Goal: Information Seeking & Learning: Find contact information

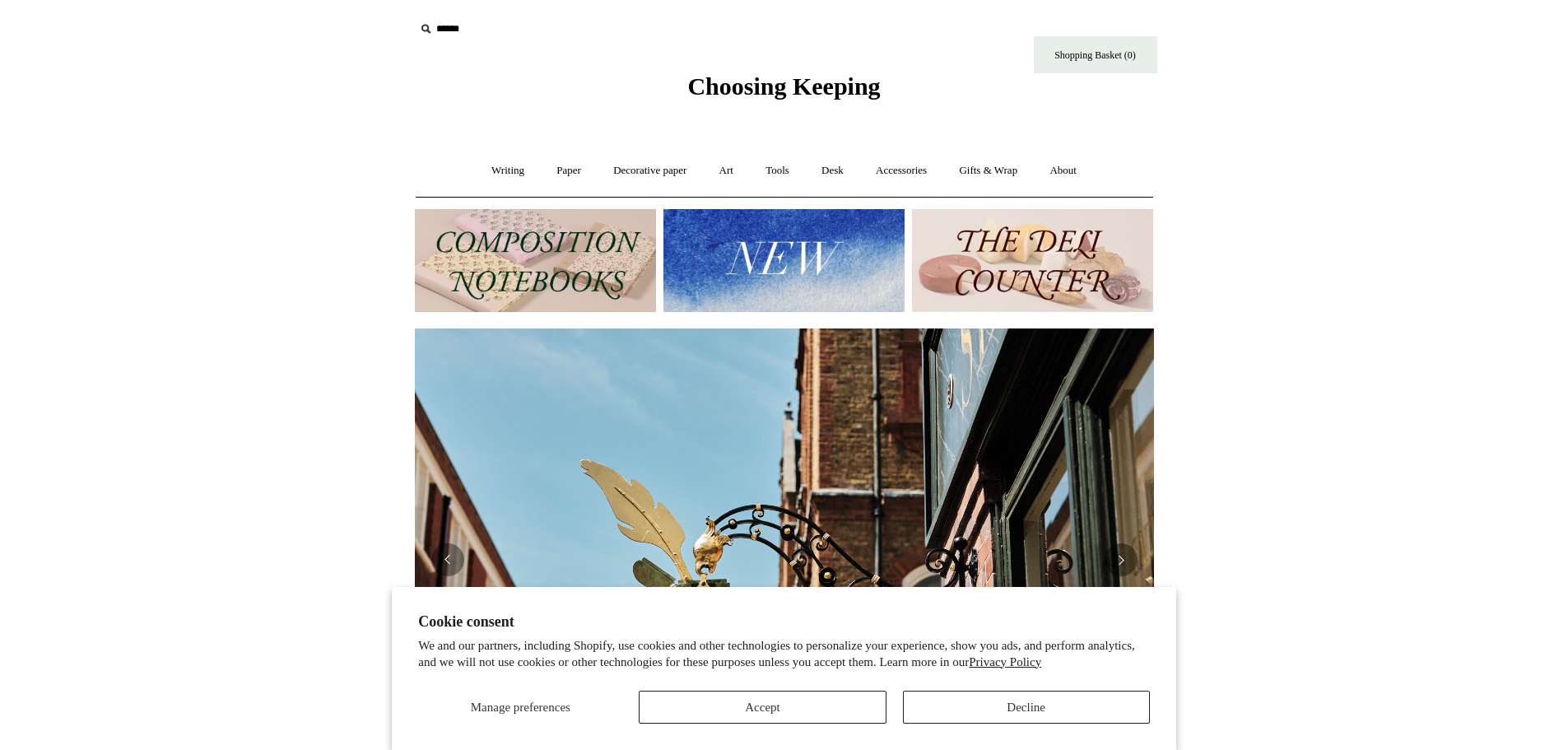
scroll to position [0, 1491]
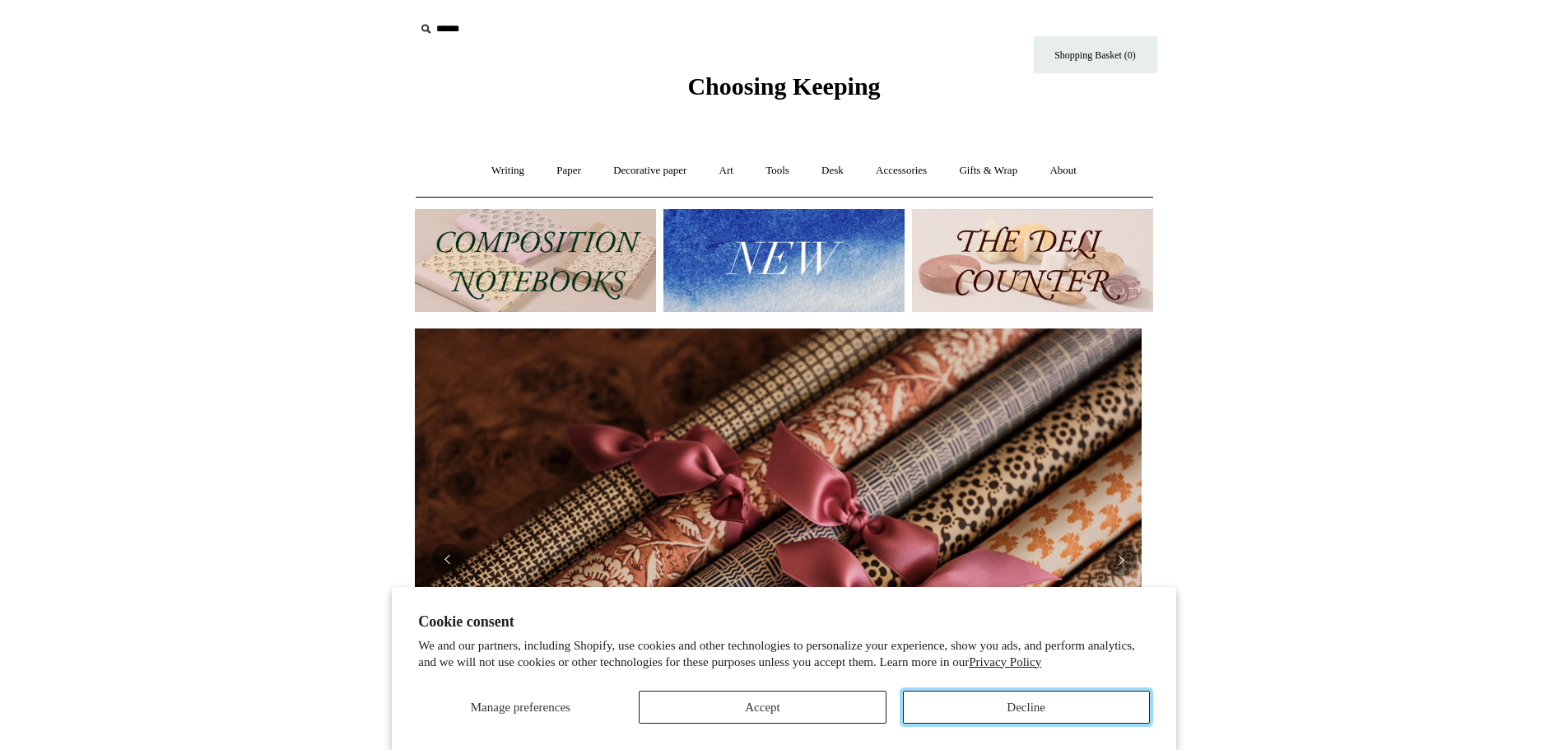
click at [967, 711] on button "Decline" at bounding box center [1026, 707] width 247 height 33
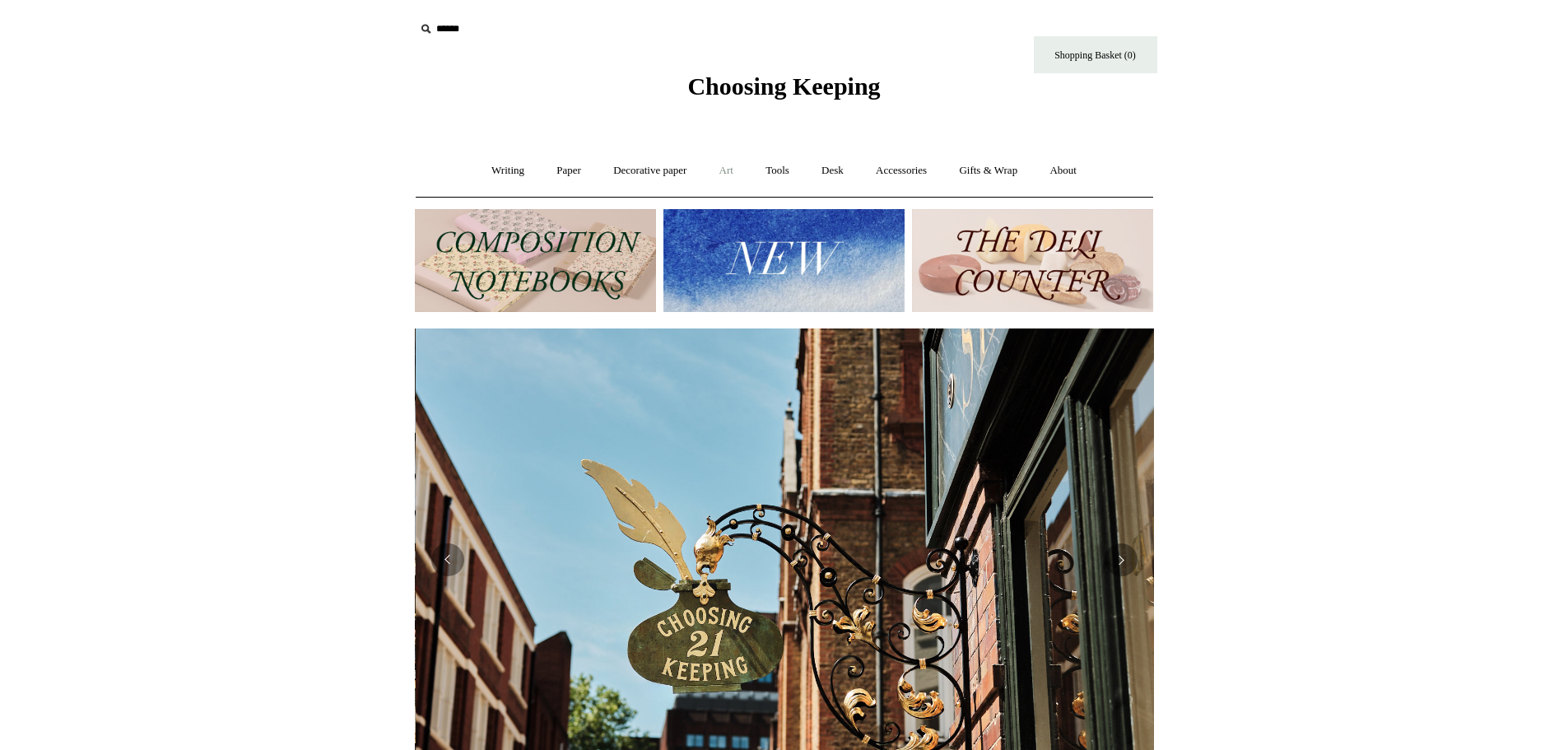
scroll to position [0, 739]
click at [446, 25] on input "text" at bounding box center [515, 29] width 202 height 30
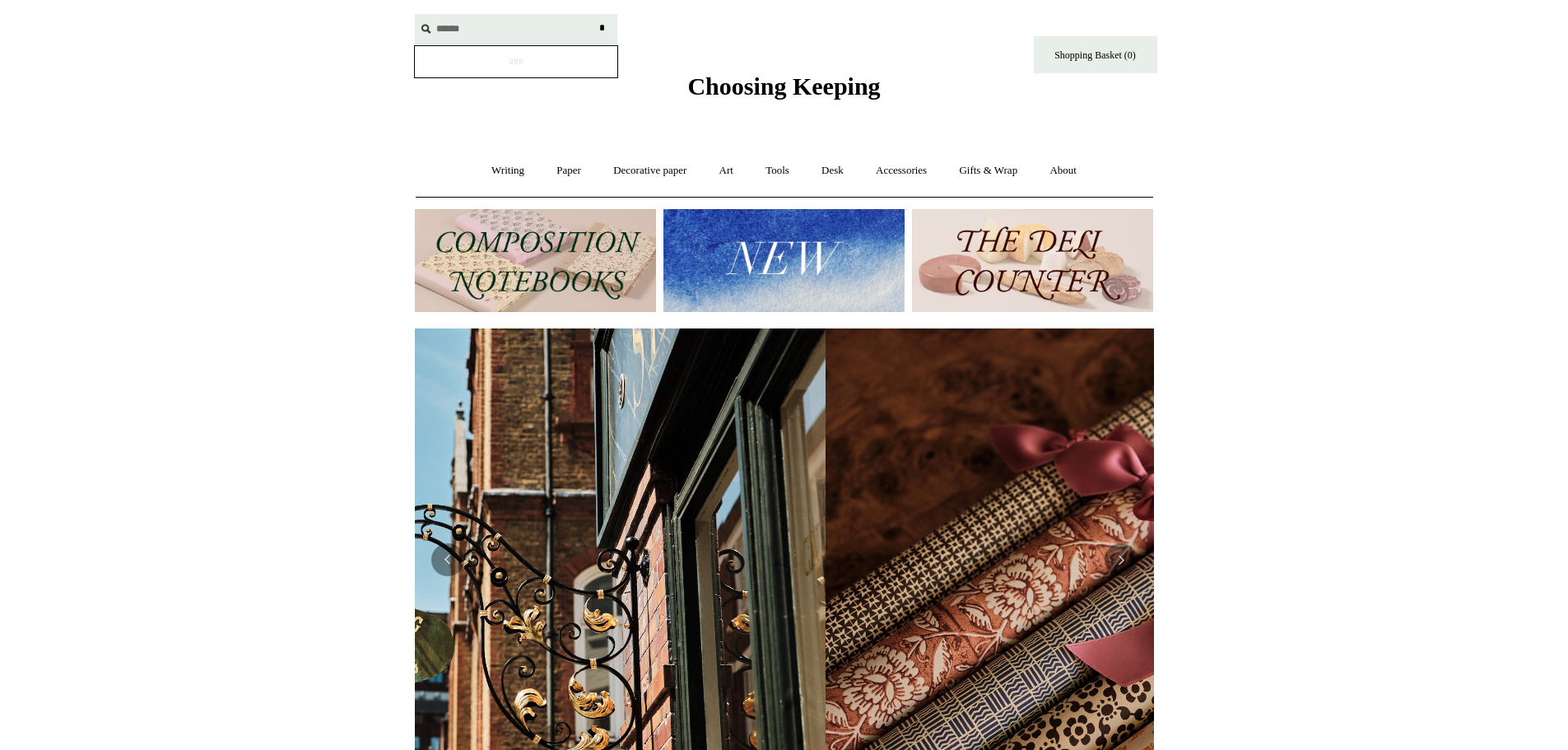
type input "******"
click at [594, 14] on input "*" at bounding box center [602, 28] width 17 height 29
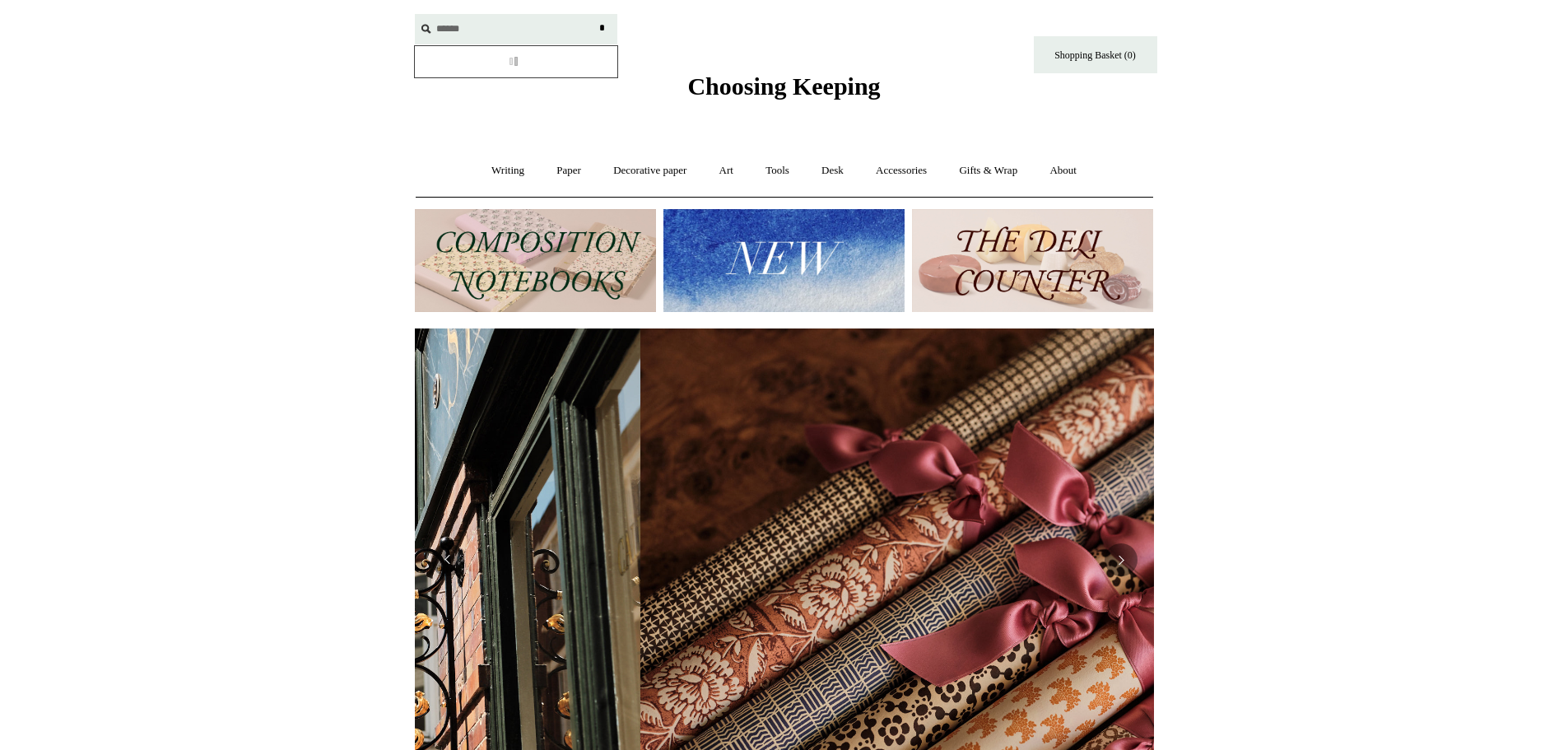
scroll to position [0, 1472]
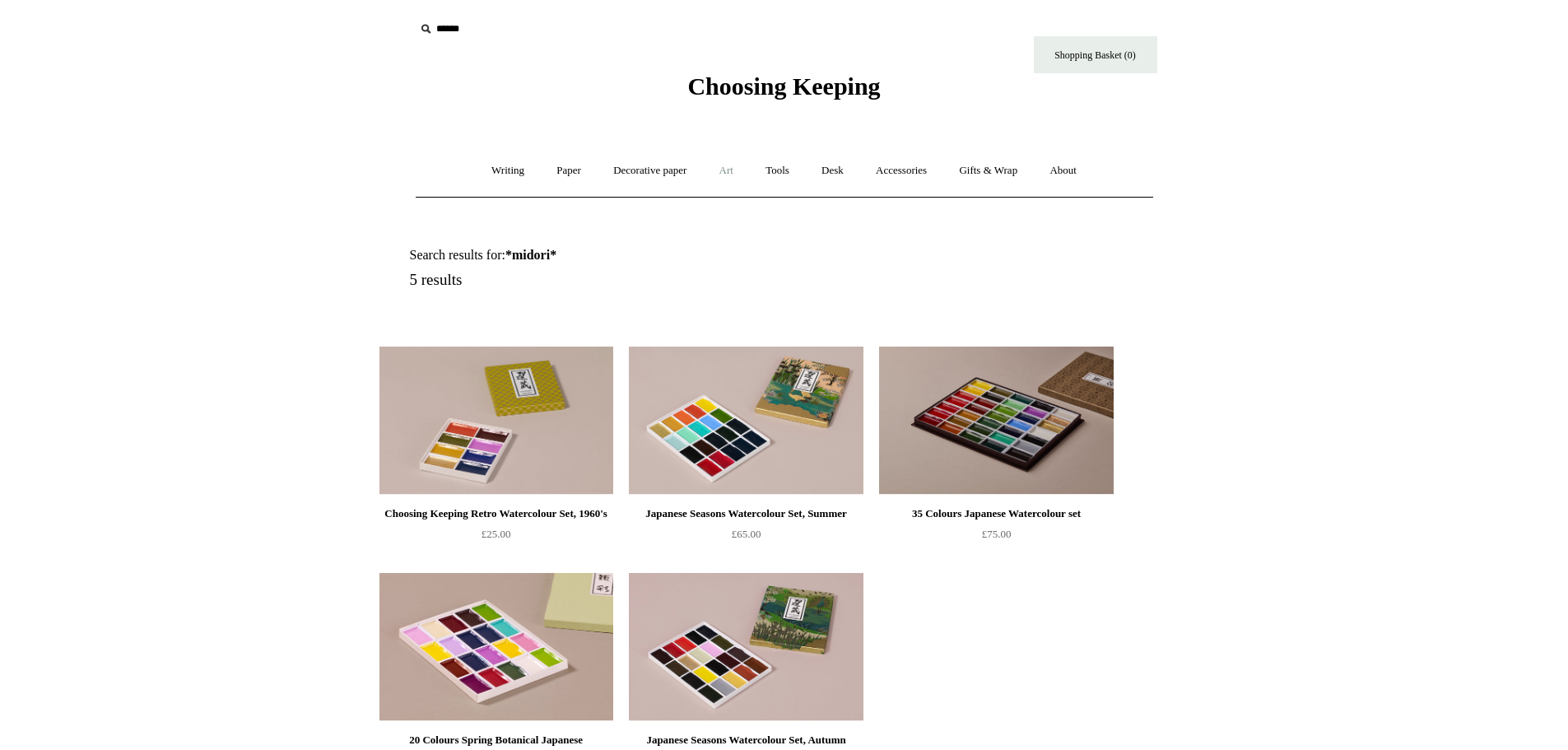
click at [727, 167] on link "Art +" at bounding box center [726, 170] width 43 height 43
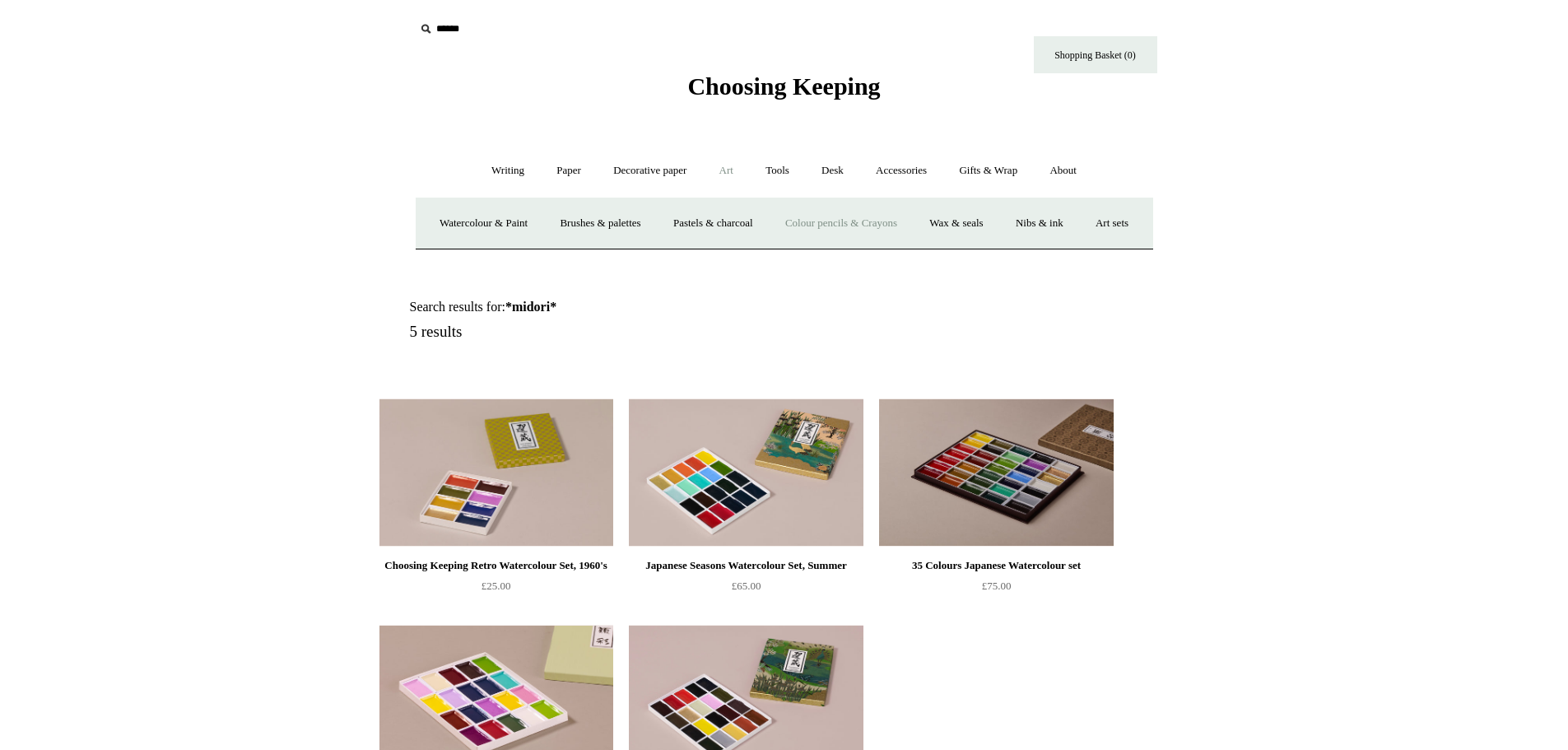
click at [850, 223] on link "Colour pencils & Crayons" at bounding box center [841, 223] width 142 height 43
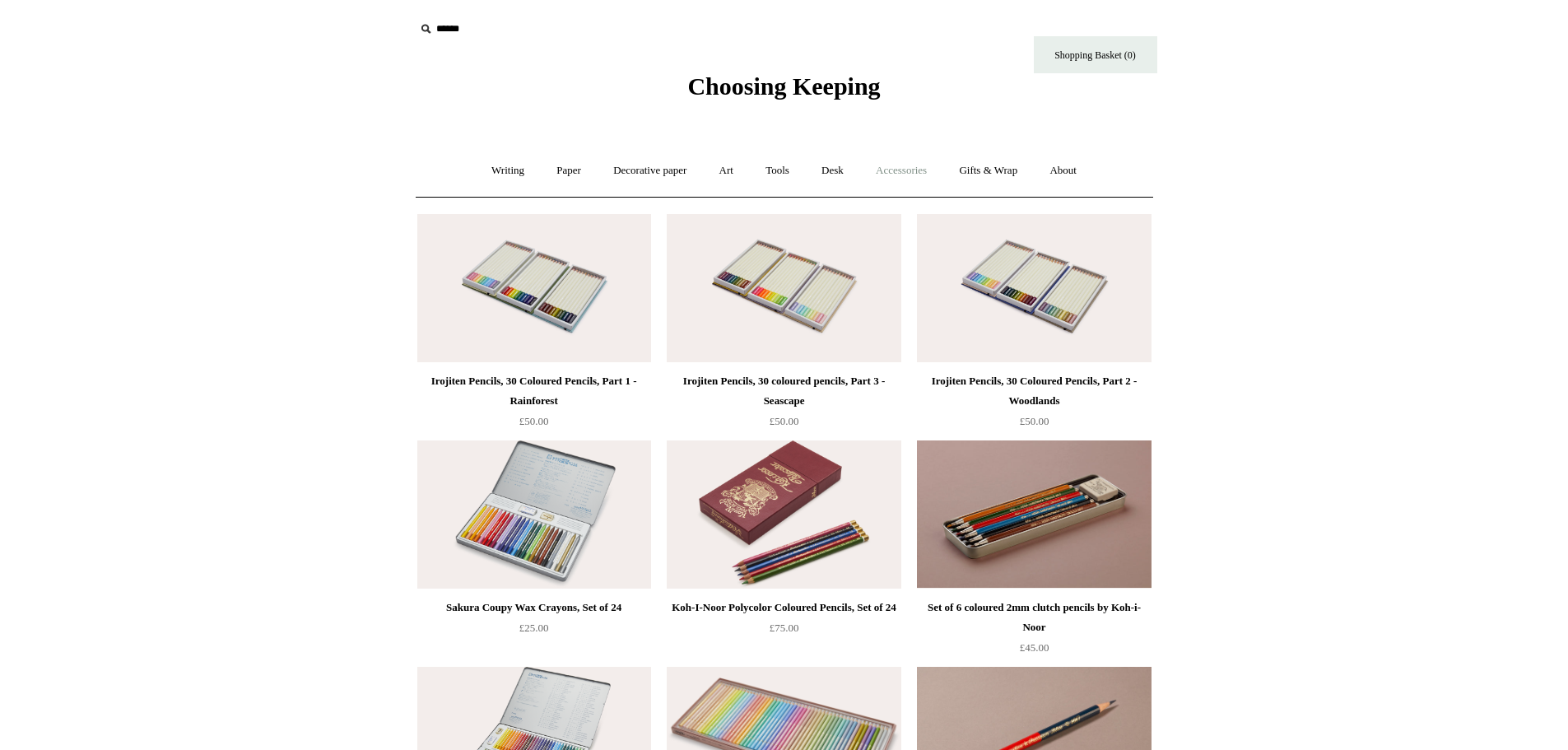
click at [910, 167] on link "Accessories +" at bounding box center [901, 170] width 81 height 43
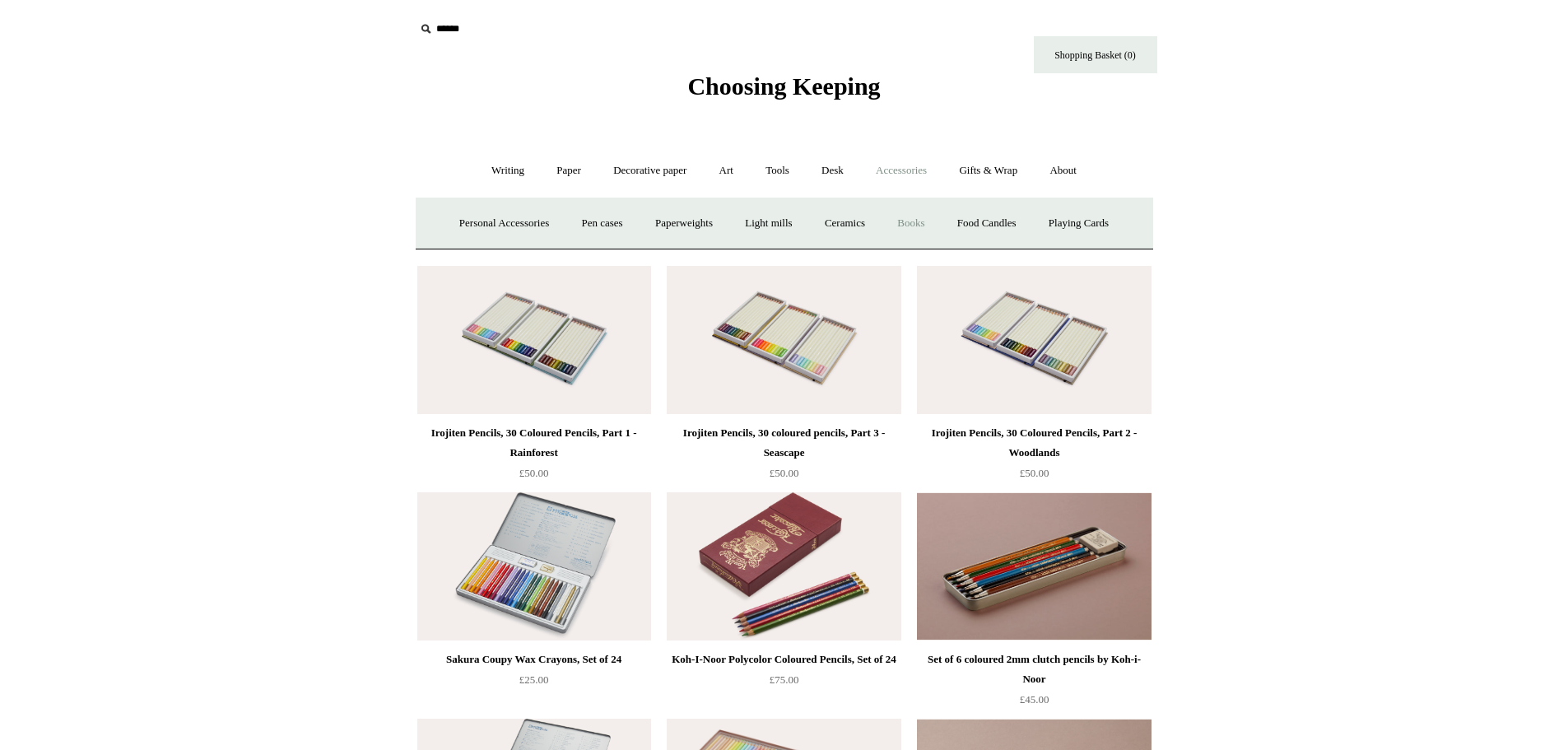
click at [918, 222] on link "Books" at bounding box center [910, 223] width 56 height 43
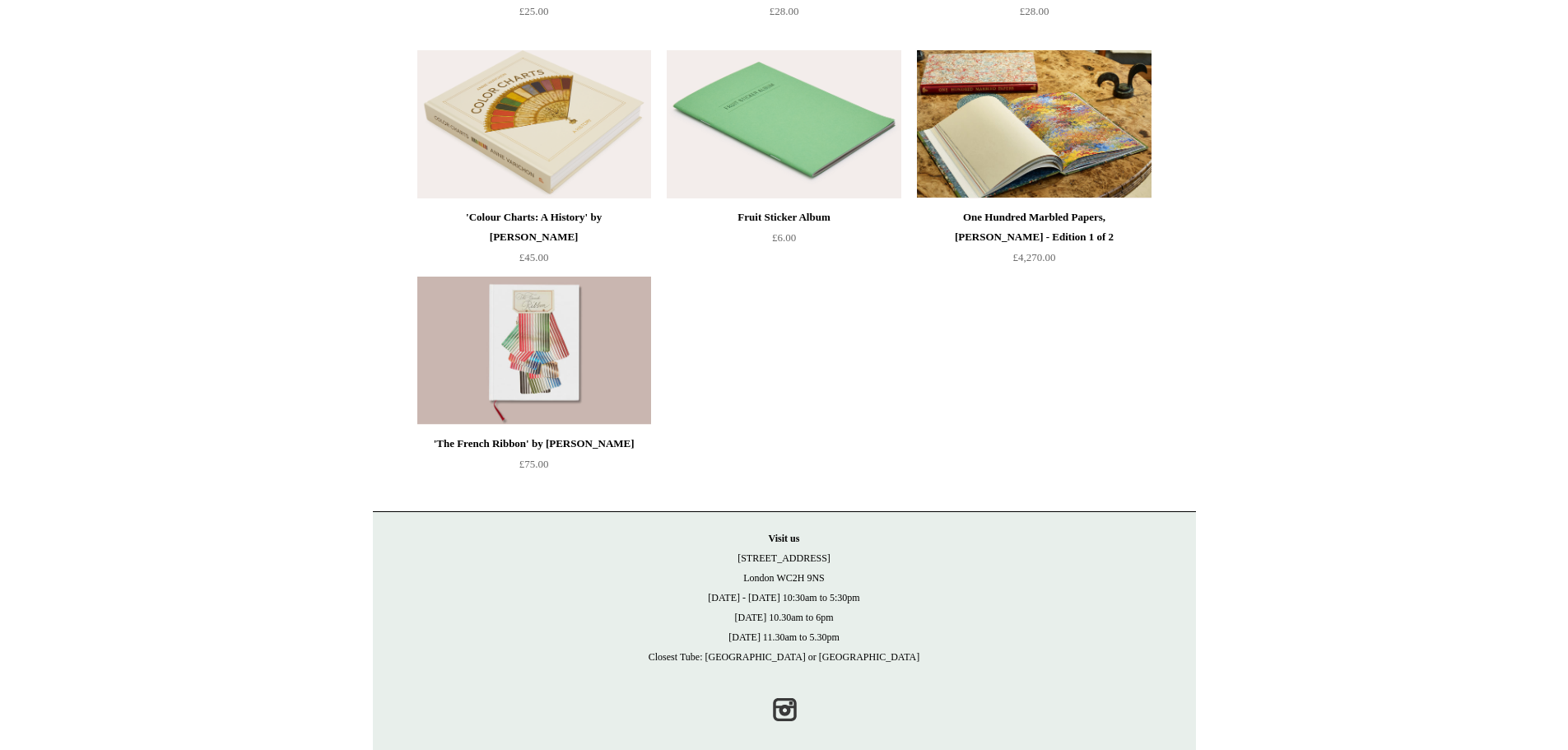
scroll to position [409, 0]
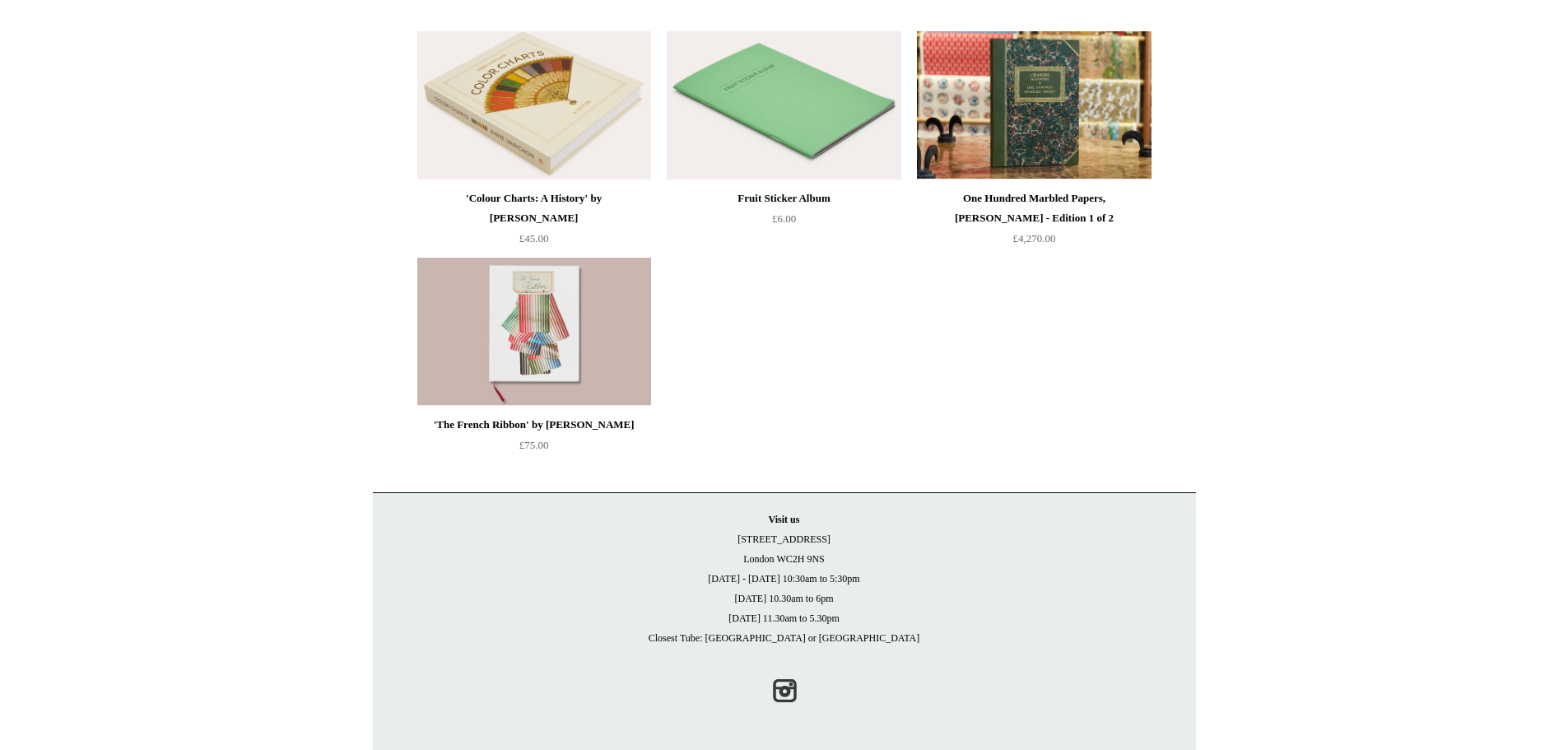
drag, startPoint x: 832, startPoint y: 555, endPoint x: 743, endPoint y: 541, distance: 90.1
click at [743, 541] on p "Visit [GEOGRAPHIC_DATA][STREET_ADDRESS] [DATE] - [DATE] 10:30am to 5:30pm [DATE…" at bounding box center [784, 578] width 790 height 138
copy p "[STREET_ADDRESS]"
click at [897, 613] on p "Visit [GEOGRAPHIC_DATA][STREET_ADDRESS] [DATE] - [DATE] 10:30am to 5:30pm [DATE…" at bounding box center [784, 578] width 790 height 138
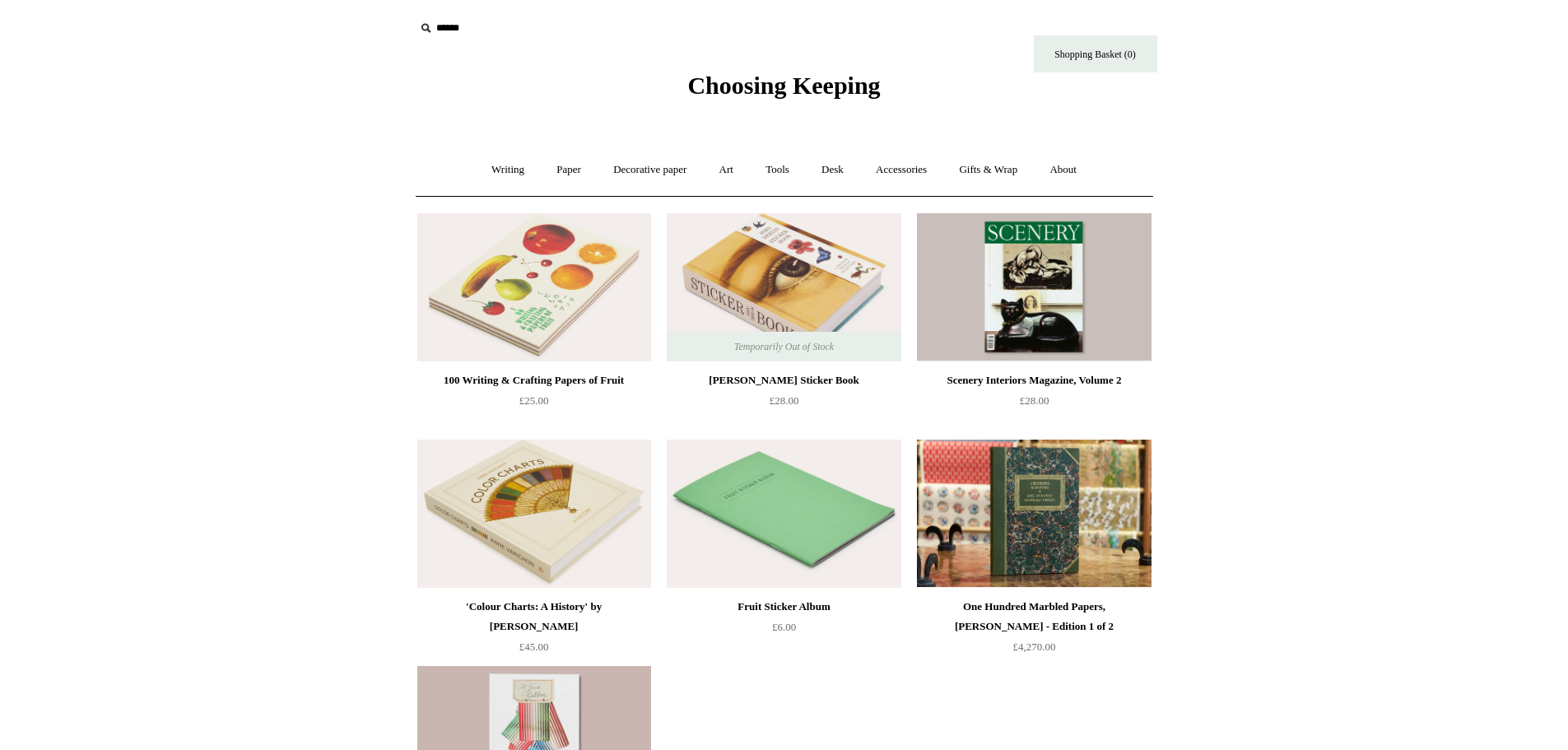
scroll to position [0, 0]
click at [1071, 186] on link "About +" at bounding box center [1062, 170] width 56 height 43
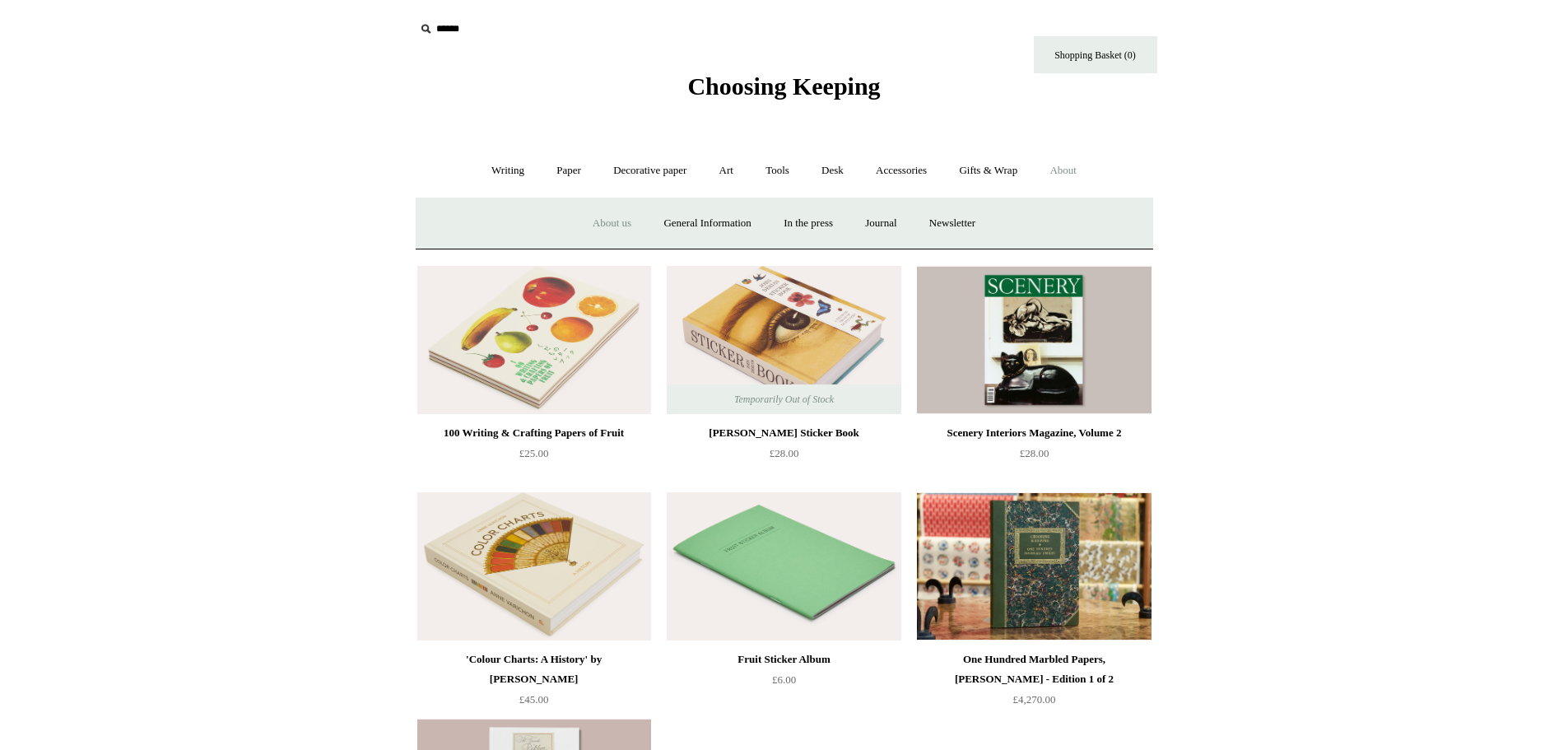
click at [586, 215] on link "About us" at bounding box center [612, 223] width 69 height 43
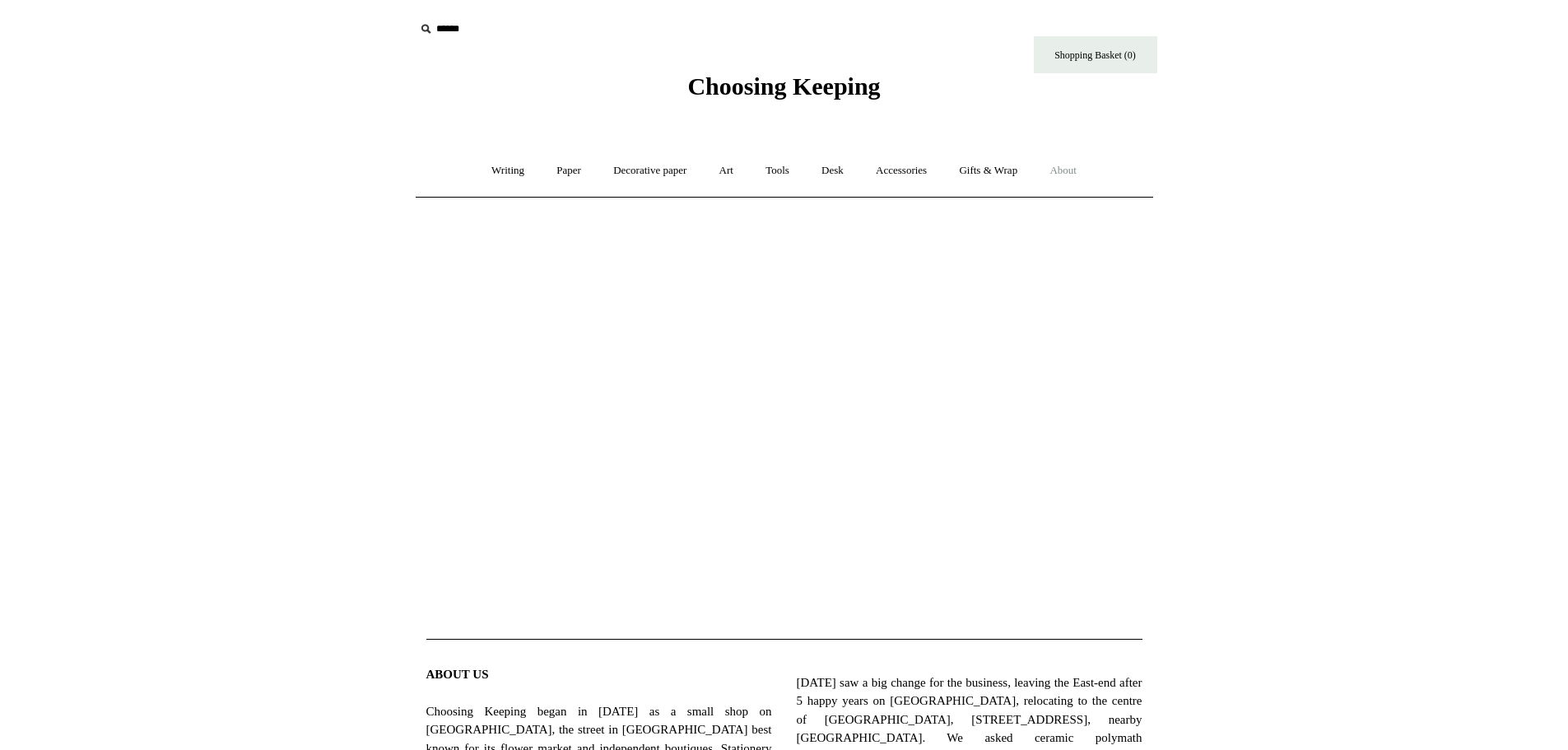
click at [1088, 167] on link "About +" at bounding box center [1062, 170] width 56 height 43
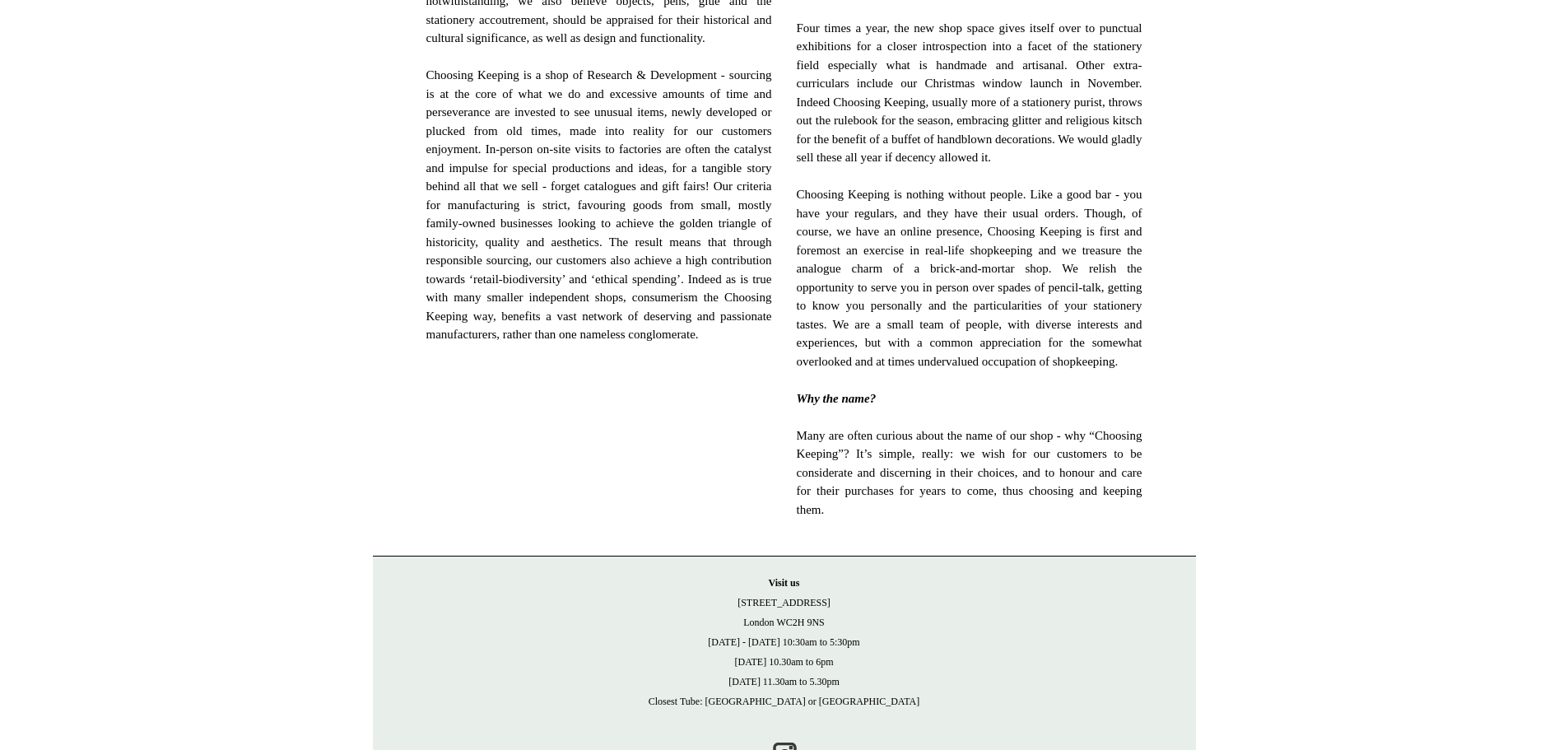
scroll to position [1030, 0]
